Goal: Information Seeking & Learning: Find specific page/section

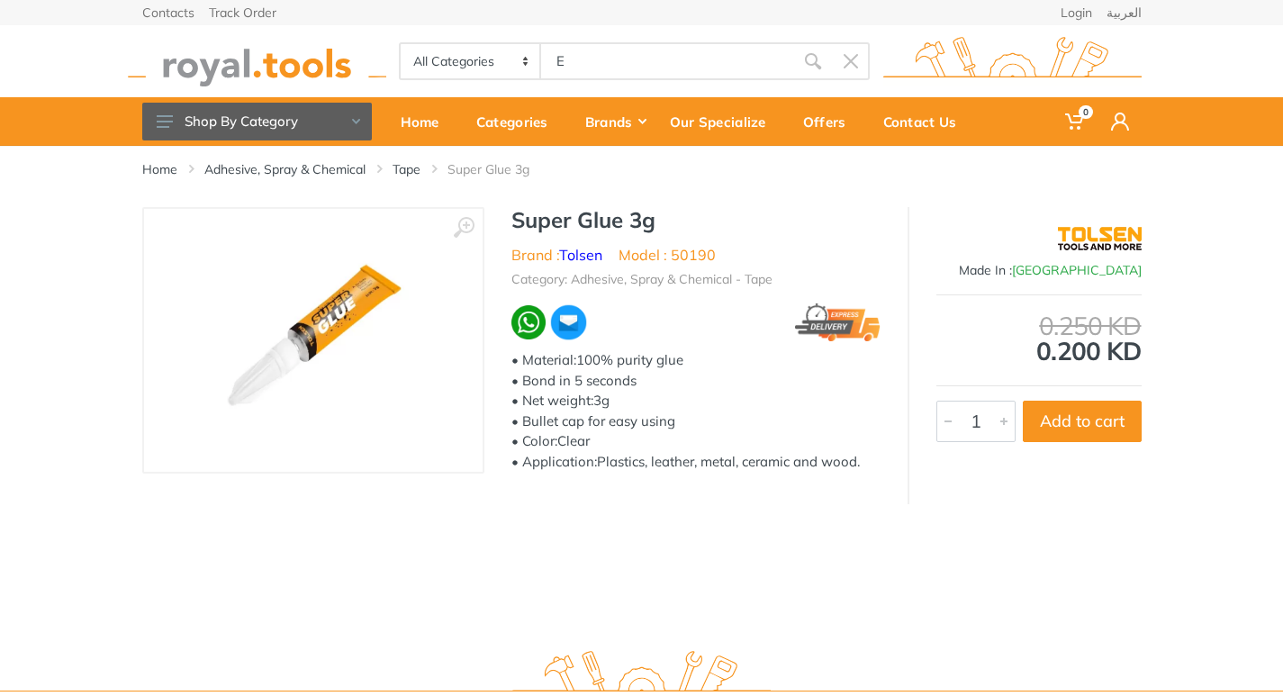
type input "E"
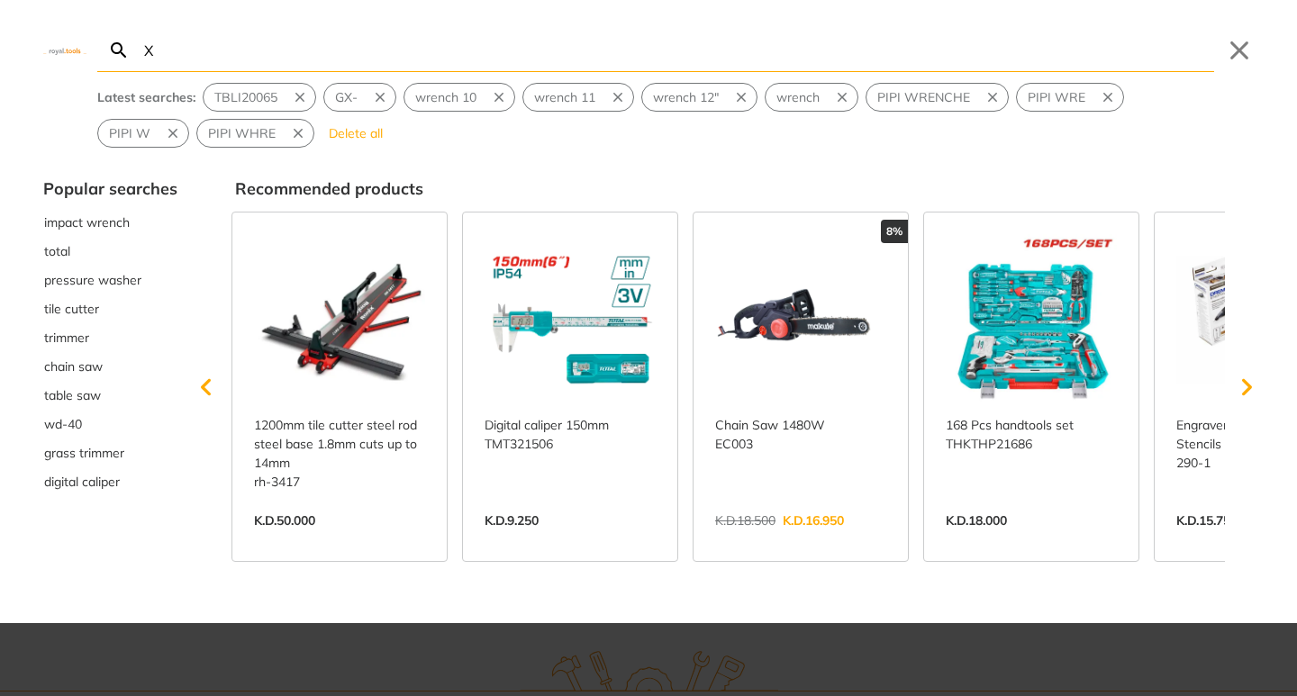
type input "X"
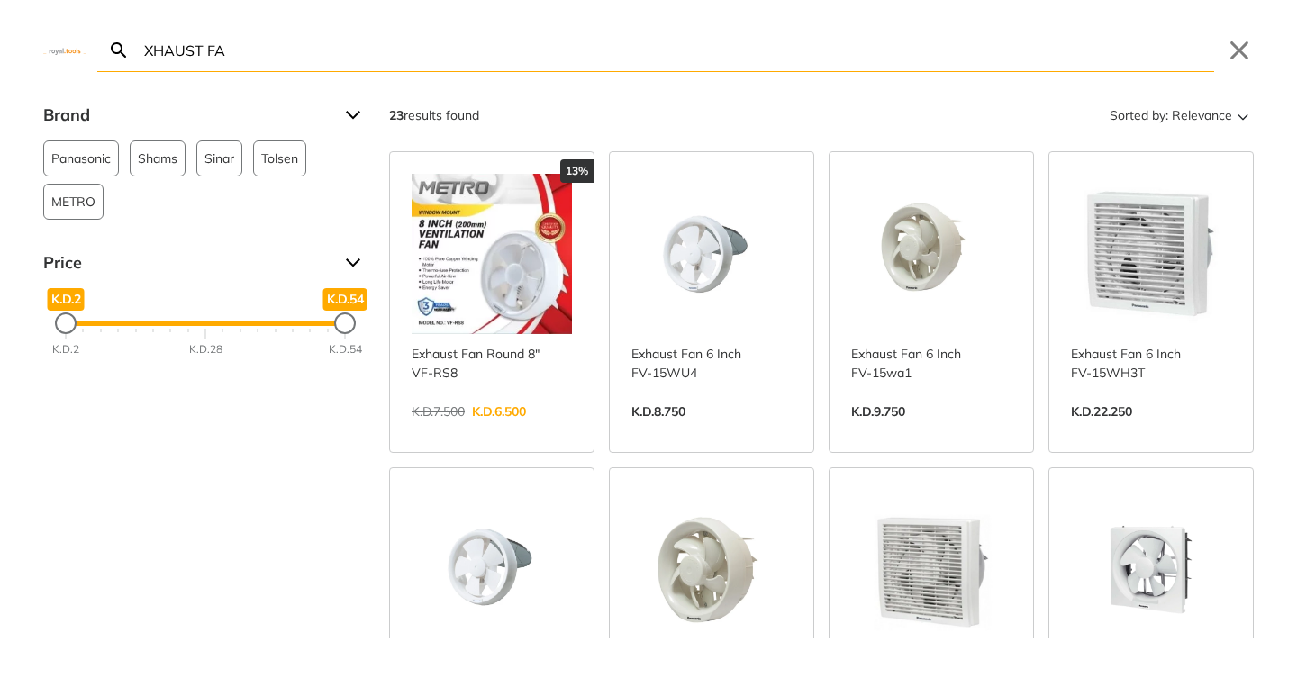
type input "XHAUST FA"
click at [1138, 431] on link "View more →" at bounding box center [1151, 431] width 160 height 0
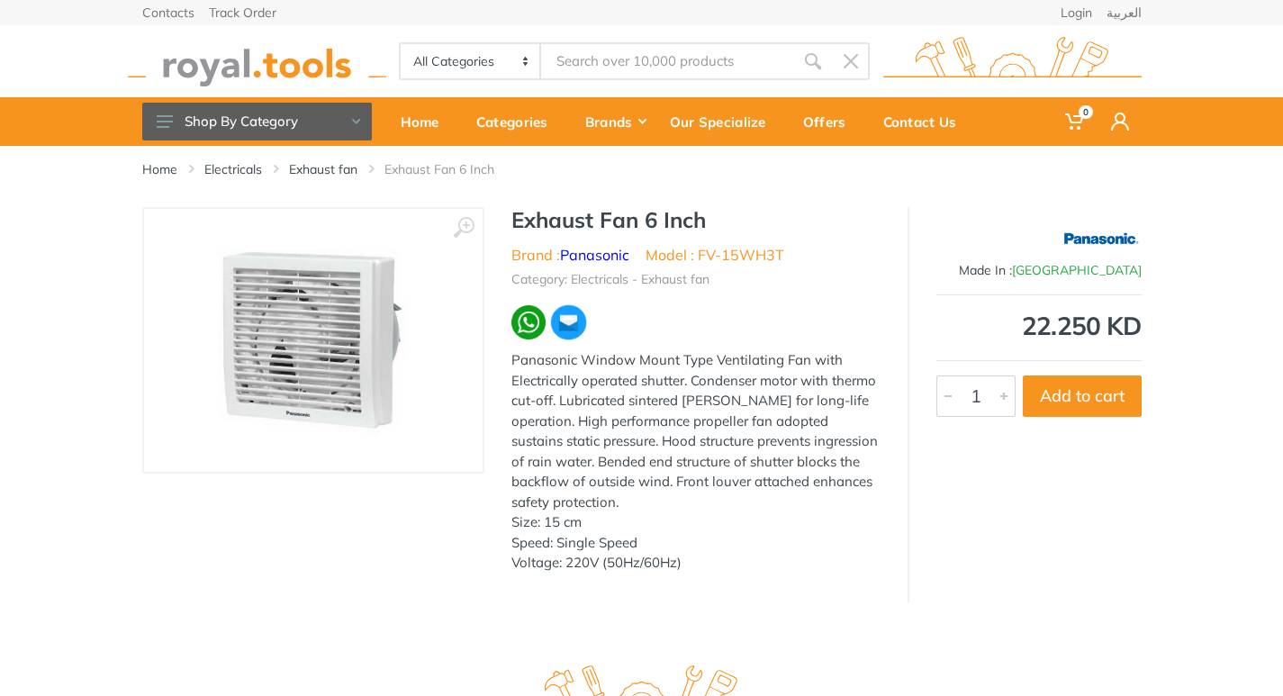
type input "XHAUST FA"
